Goal: Information Seeking & Learning: Learn about a topic

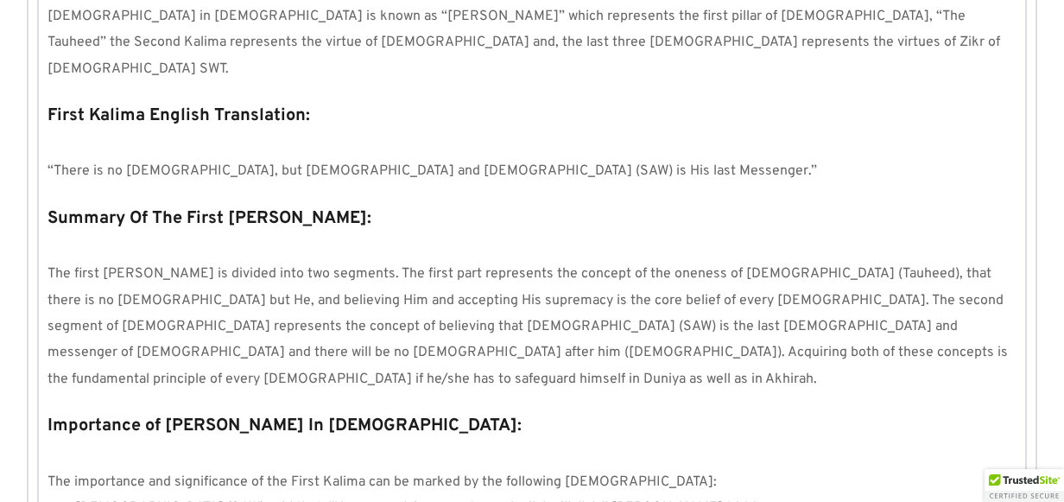
scroll to position [864, 0]
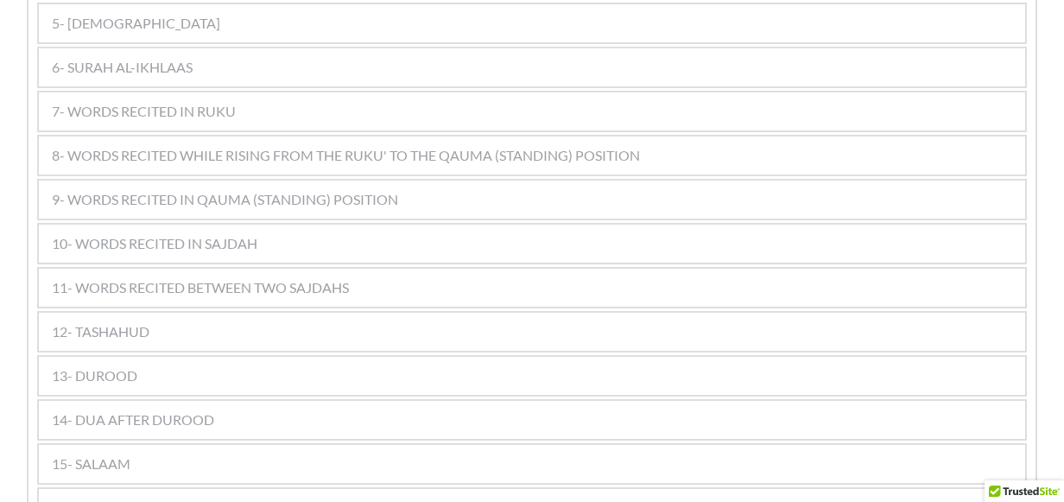
scroll to position [1295, 0]
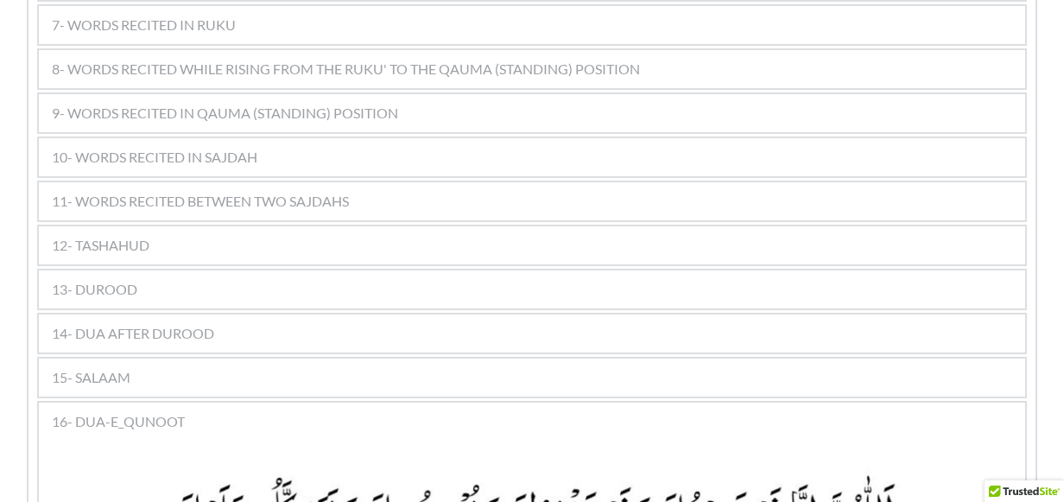
click at [301, 226] on div "12- TASHAHUD" at bounding box center [532, 245] width 986 height 38
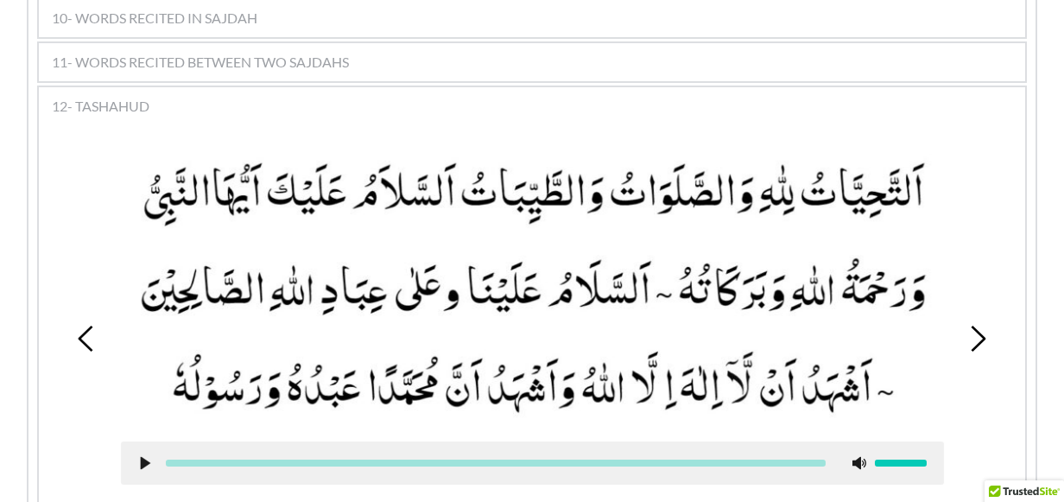
scroll to position [1468, 0]
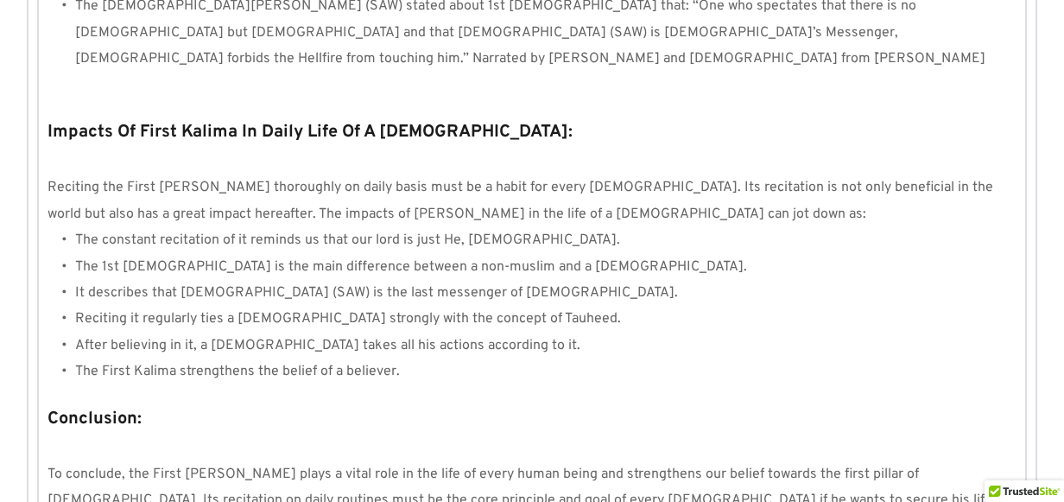
scroll to position [1718, 0]
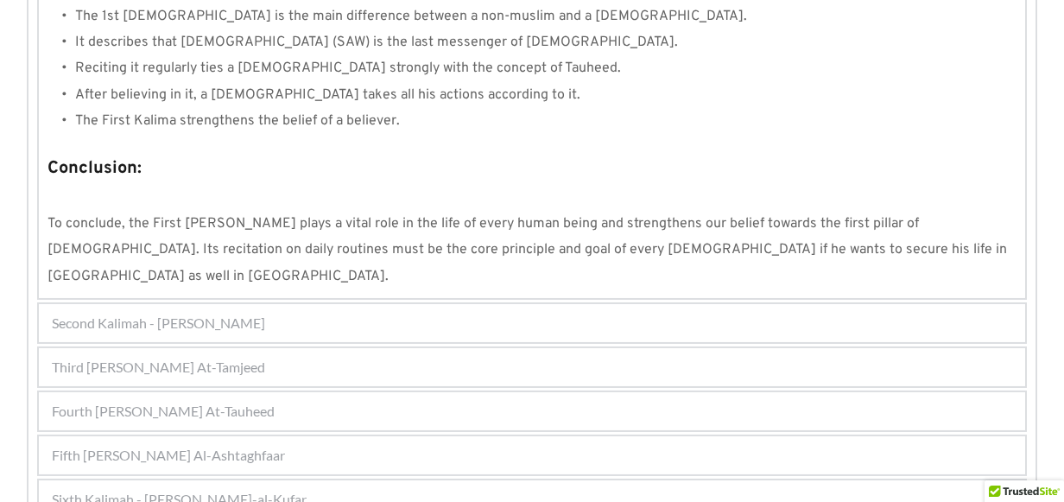
click at [357, 436] on div "Fifth [PERSON_NAME] Al-Ashtaghfaar" at bounding box center [532, 455] width 986 height 38
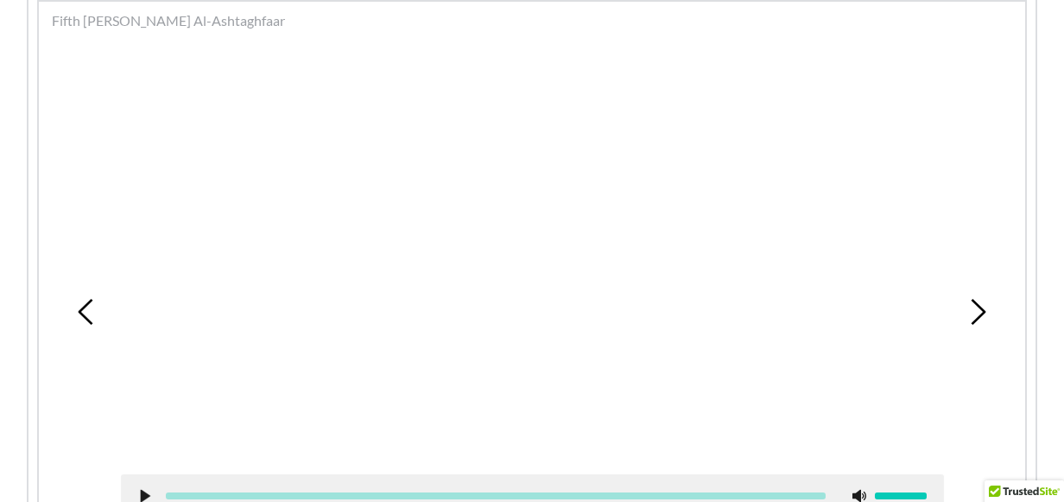
scroll to position [595, 0]
